Goal: Task Accomplishment & Management: Complete application form

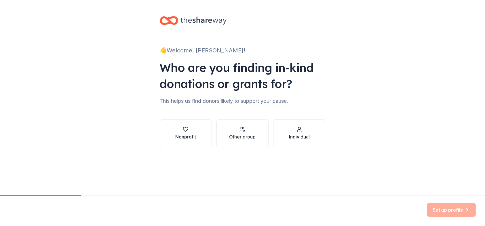
click at [292, 135] on div "Individual" at bounding box center [299, 136] width 21 height 7
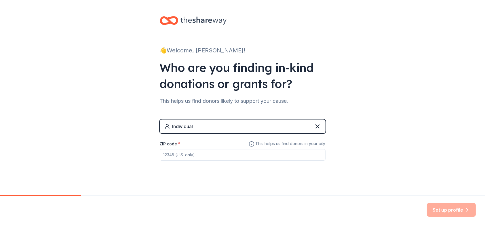
click at [272, 154] on input "ZIP code *" at bounding box center [243, 155] width 166 height 12
click at [314, 127] on icon at bounding box center [317, 126] width 7 height 7
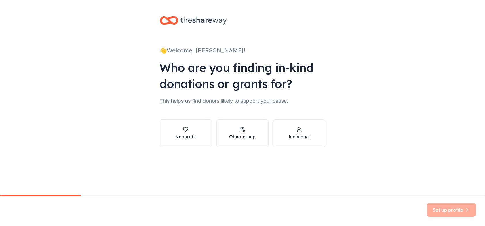
click at [244, 131] on icon "button" at bounding box center [242, 129] width 6 height 6
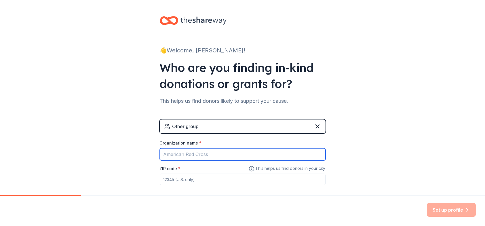
click at [233, 152] on input "Organization name *" at bounding box center [243, 154] width 166 height 12
type input "[PERSON_NAME] Construction Comany"
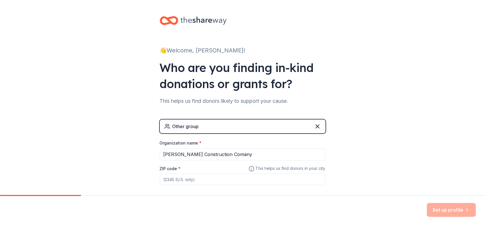
click at [226, 175] on input "ZIP code *" at bounding box center [243, 179] width 166 height 12
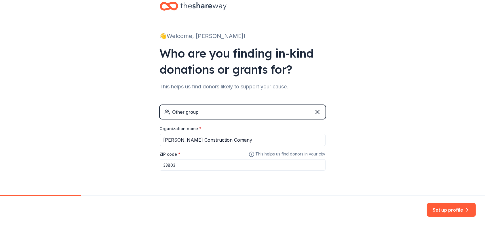
scroll to position [29, 0]
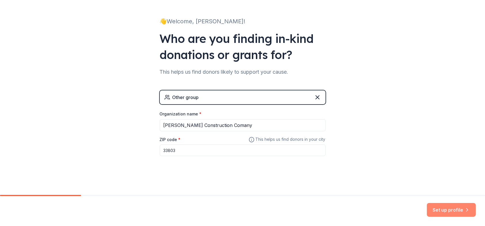
type input "33803"
click at [447, 210] on button "Set up profile" at bounding box center [450, 210] width 49 height 14
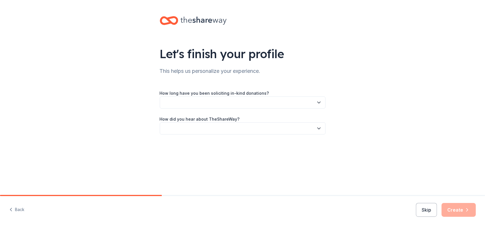
click at [201, 102] on button "button" at bounding box center [243, 102] width 166 height 12
click at [199, 117] on div "This is my first time!" at bounding box center [183, 117] width 37 height 7
click at [199, 127] on button "button" at bounding box center [243, 128] width 166 height 12
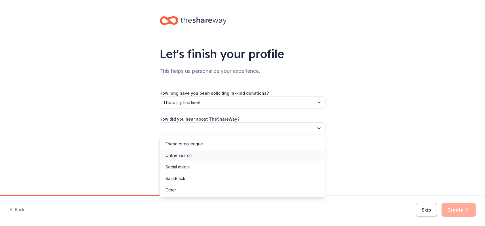
click at [196, 156] on div "Online search" at bounding box center [242, 156] width 163 height 12
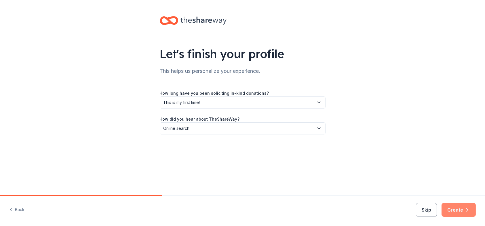
click at [454, 210] on button "Create" at bounding box center [458, 210] width 34 height 14
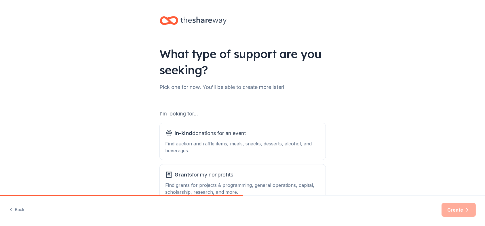
scroll to position [29, 0]
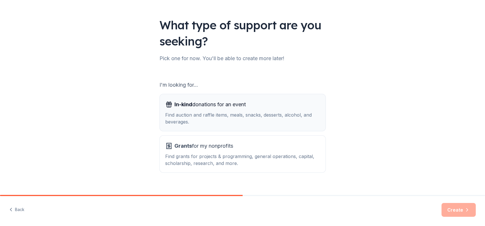
click at [280, 117] on div "Find auction and raffle items, meals, snacks, desserts, alcohol, and beverages." at bounding box center [242, 118] width 154 height 14
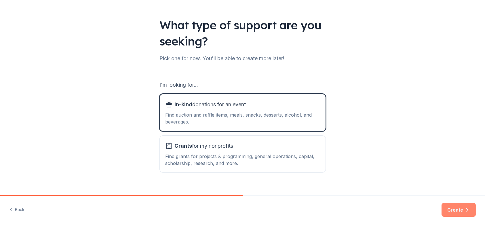
click at [460, 210] on button "Create" at bounding box center [458, 210] width 34 height 14
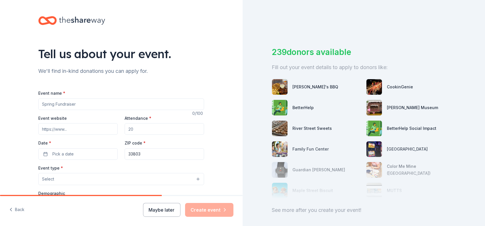
click at [90, 103] on input "Event name *" at bounding box center [121, 104] width 166 height 12
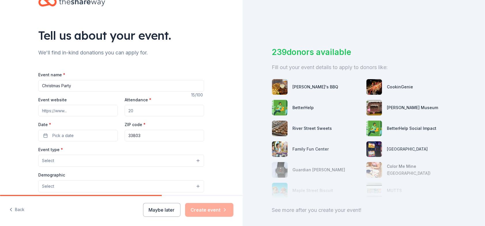
scroll to position [29, 0]
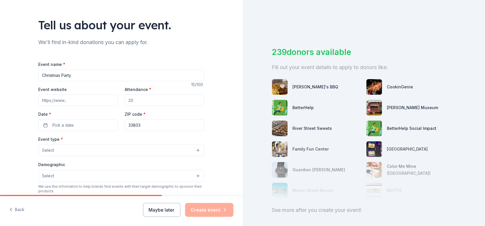
type input "Christmas Party"
click at [138, 99] on input "Attendance *" at bounding box center [164, 100] width 79 height 12
type input "200"
click at [81, 125] on button "Pick a date" at bounding box center [77, 125] width 79 height 12
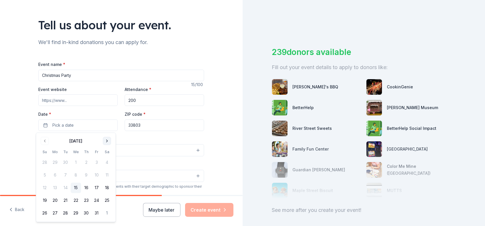
click at [108, 140] on button "Go to next month" at bounding box center [107, 141] width 8 height 8
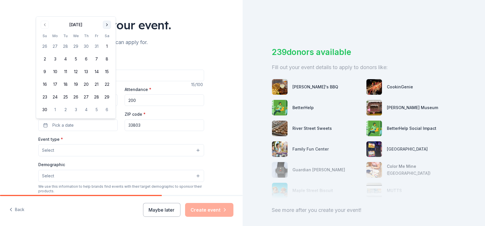
click at [104, 23] on button "Go to next month" at bounding box center [107, 25] width 8 height 8
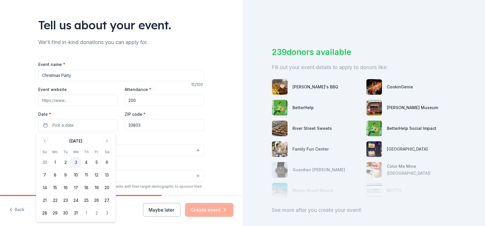
click at [76, 162] on button "3" at bounding box center [76, 162] width 10 height 10
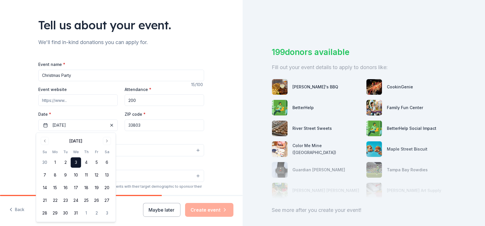
click at [162, 139] on div "Event type * Select" at bounding box center [121, 145] width 166 height 21
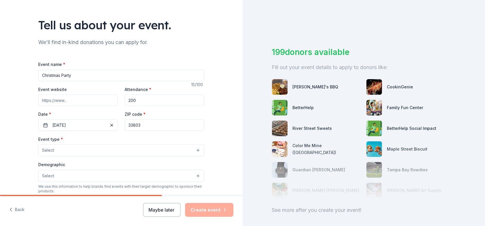
click at [150, 151] on button "Select" at bounding box center [121, 150] width 166 height 12
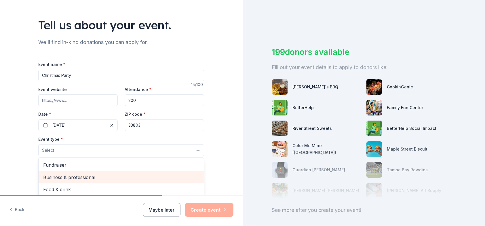
click at [140, 178] on span "Business & professional" at bounding box center [121, 176] width 156 height 7
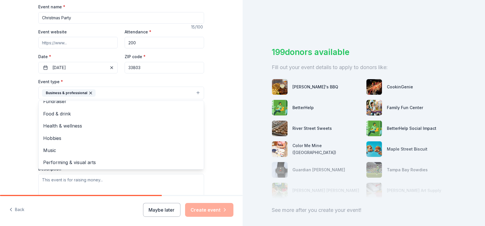
scroll to position [0, 0]
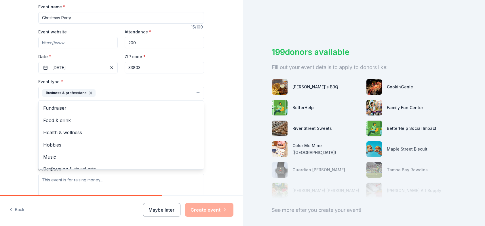
click at [216, 122] on div "Tell us about your event. We'll find in-kind donations you can apply for. Event…" at bounding box center [121, 105] width 242 height 383
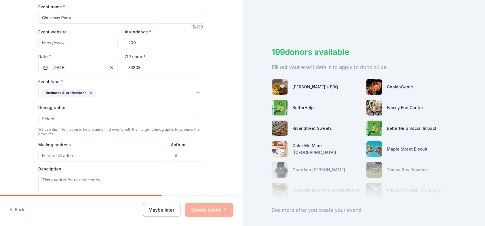
click at [196, 119] on button "Select" at bounding box center [121, 119] width 166 height 12
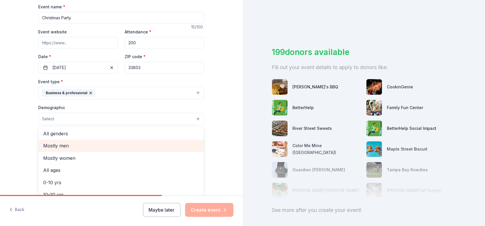
click at [169, 147] on span "Mostly men" at bounding box center [121, 145] width 156 height 7
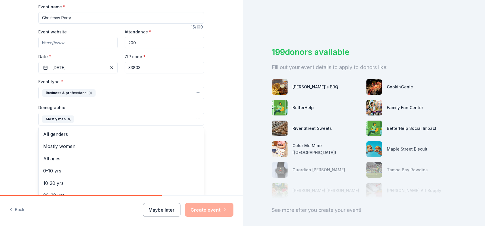
click at [226, 139] on div "Tell us about your event. We'll find in-kind donations you can apply for. Event…" at bounding box center [121, 106] width 242 height 384
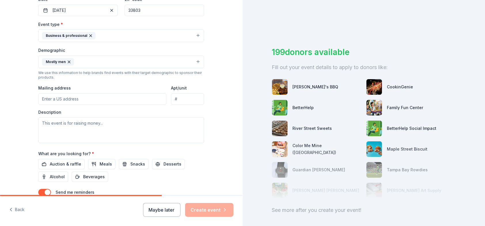
scroll to position [144, 0]
click at [114, 100] on input "Mailing address" at bounding box center [102, 99] width 128 height 12
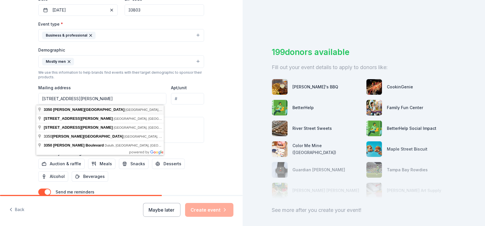
type input "[STREET_ADDRESS][PERSON_NAME]"
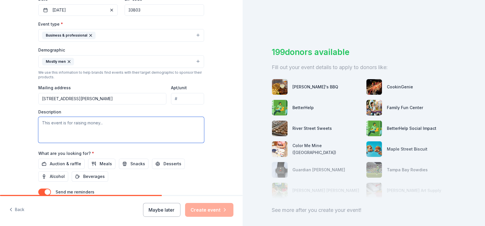
click at [123, 125] on textarea at bounding box center [121, 130] width 166 height 26
click at [87, 123] on textarea at bounding box center [121, 130] width 166 height 26
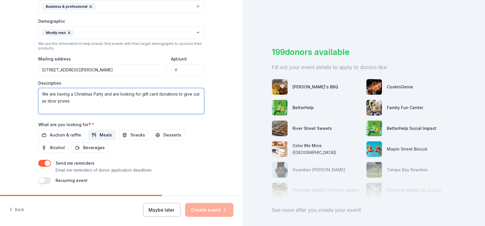
type textarea "We are having a Christmas Party and are looking for gift card donations to give…"
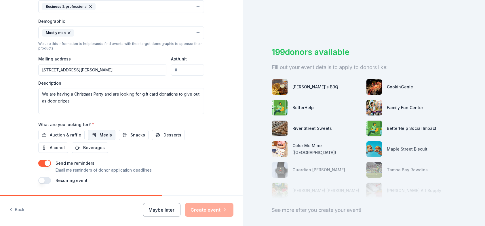
click at [100, 136] on span "Meals" at bounding box center [105, 134] width 12 height 7
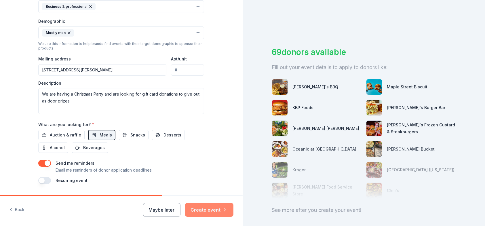
click at [205, 210] on button "Create event" at bounding box center [209, 210] width 48 height 14
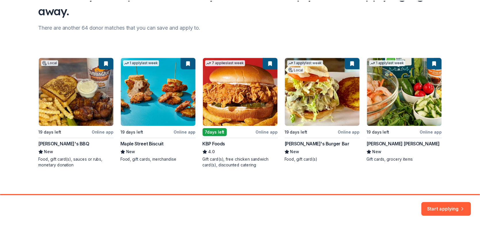
scroll to position [61, 0]
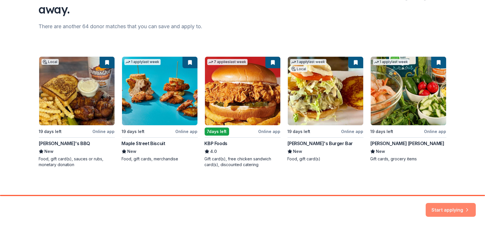
click at [445, 207] on button "Start applying" at bounding box center [450, 207] width 50 height 14
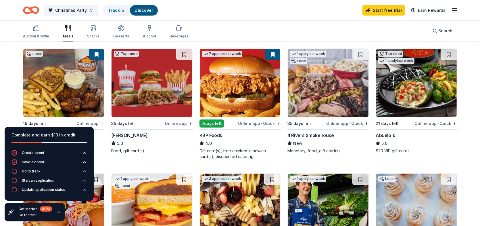
scroll to position [86, 0]
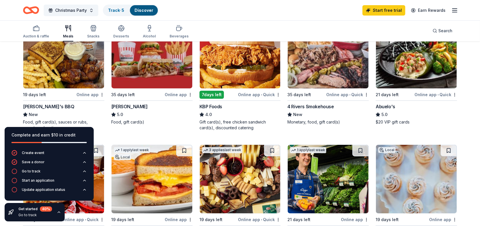
click at [84, 92] on div "Online app" at bounding box center [90, 94] width 28 height 7
click at [340, 95] on div "Online app • Quick" at bounding box center [347, 94] width 43 height 7
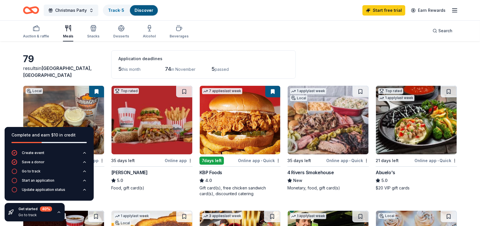
scroll to position [0, 0]
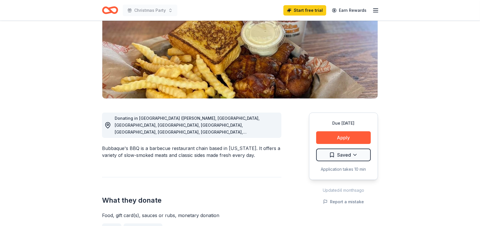
scroll to position [58, 0]
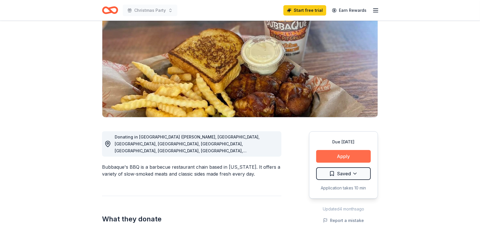
click at [335, 155] on button "Apply" at bounding box center [343, 156] width 55 height 13
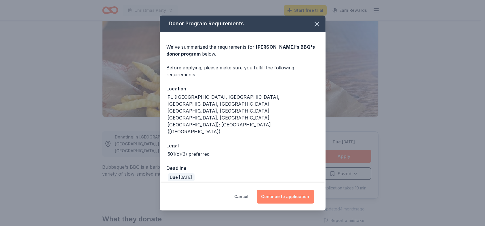
click at [279, 189] on button "Continue to application" at bounding box center [284, 196] width 57 height 14
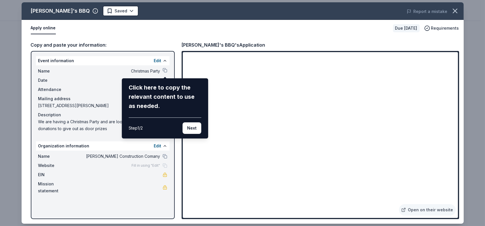
click at [164, 68] on div "[PERSON_NAME]'s BBQ Saved Report a mistake Apply online Due [DATE] Requirements…" at bounding box center [243, 112] width 442 height 221
click at [164, 71] on div "[PERSON_NAME]'s BBQ Saved Report a mistake Apply online Due [DATE] Requirements…" at bounding box center [243, 112] width 442 height 221
click at [146, 71] on div "[PERSON_NAME]'s BBQ Saved Report a mistake Apply online Due [DATE] Requirements…" at bounding box center [243, 112] width 442 height 221
click at [191, 131] on button "Next" at bounding box center [191, 128] width 19 height 12
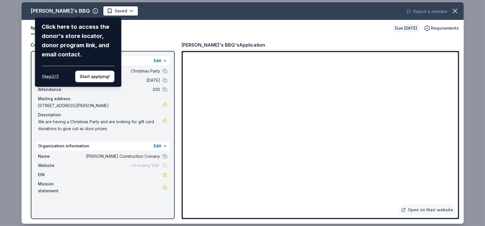
click at [98, 78] on button "Start applying!" at bounding box center [94, 77] width 39 height 12
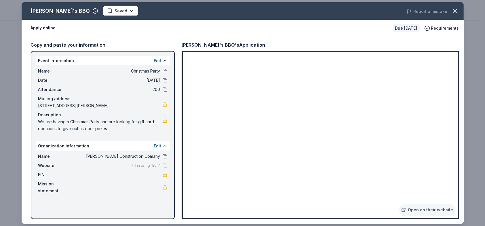
click at [163, 70] on div "Bubbaque's BBQ Saved Report a mistake Apply online Due in 19 days Requirements …" at bounding box center [243, 112] width 442 height 221
click at [164, 69] on button at bounding box center [164, 71] width 5 height 5
click at [455, 10] on icon "button" at bounding box center [455, 11] width 4 height 4
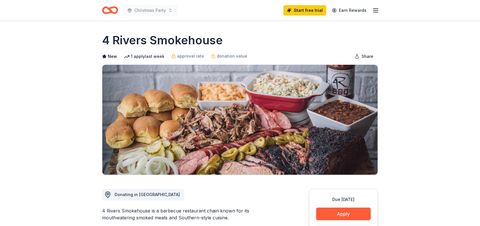
scroll to position [58, 0]
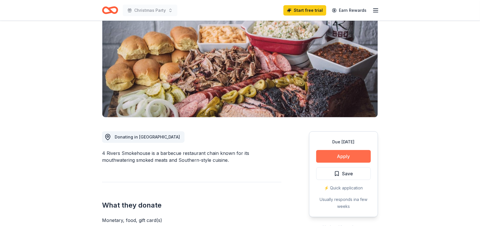
click at [343, 156] on button "Apply" at bounding box center [343, 156] width 55 height 13
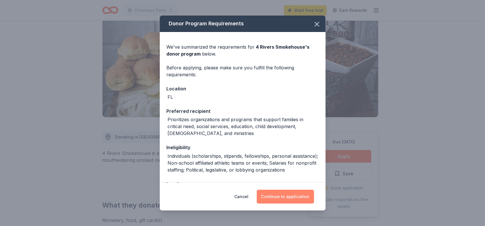
click at [285, 197] on button "Continue to application" at bounding box center [284, 196] width 57 height 14
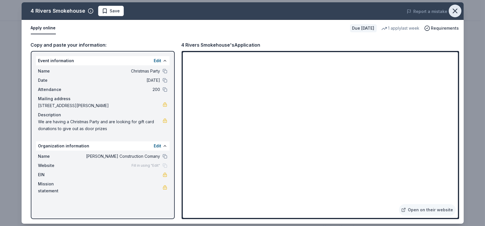
click at [454, 10] on icon "button" at bounding box center [455, 11] width 8 height 8
